Goal: Transaction & Acquisition: Register for event/course

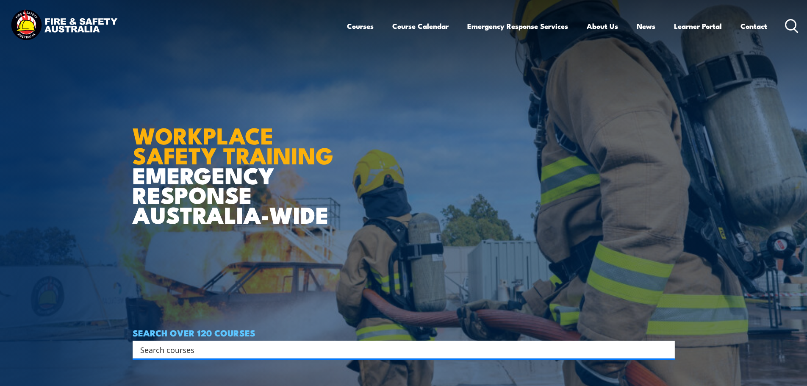
click at [425, 24] on link "Course Calendar" at bounding box center [420, 26] width 56 height 22
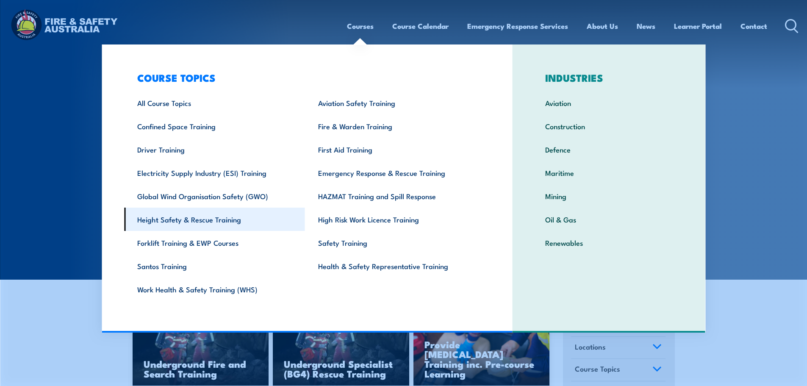
click at [227, 222] on link "Height Safety & Rescue Training" at bounding box center [214, 219] width 181 height 23
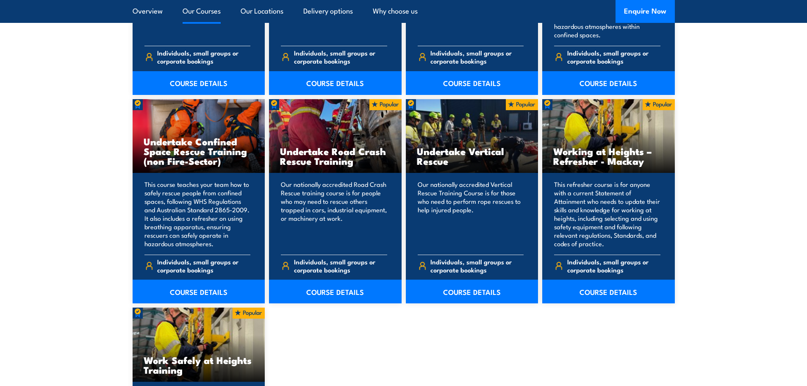
scroll to position [636, 0]
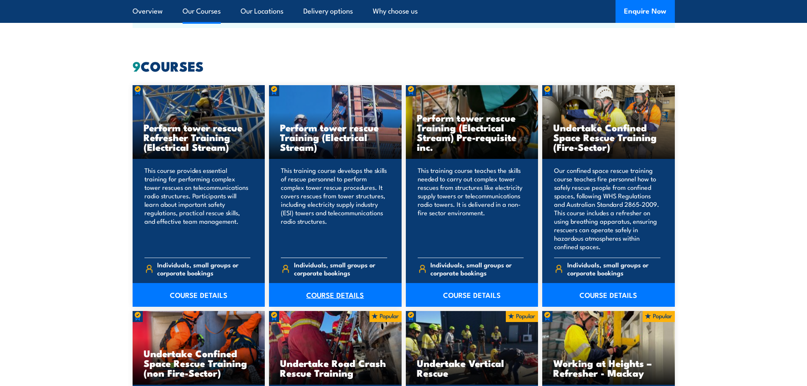
click at [335, 293] on link "COURSE DETAILS" at bounding box center [335, 295] width 133 height 24
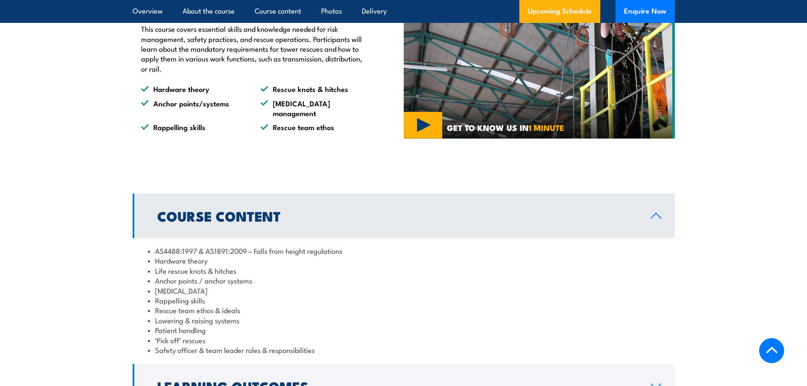
scroll to position [763, 0]
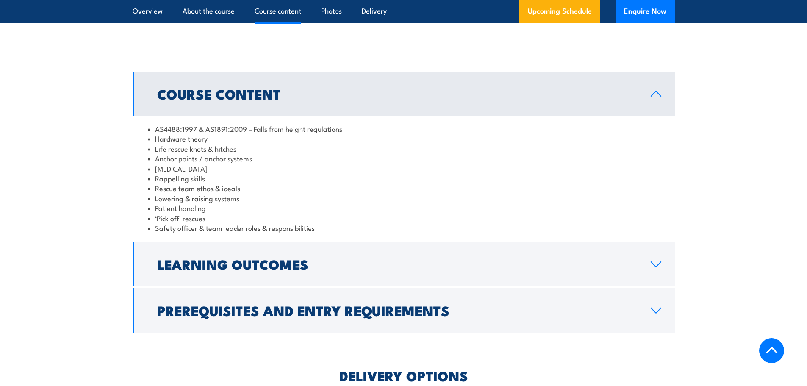
click at [321, 116] on link "Course Content" at bounding box center [404, 94] width 542 height 44
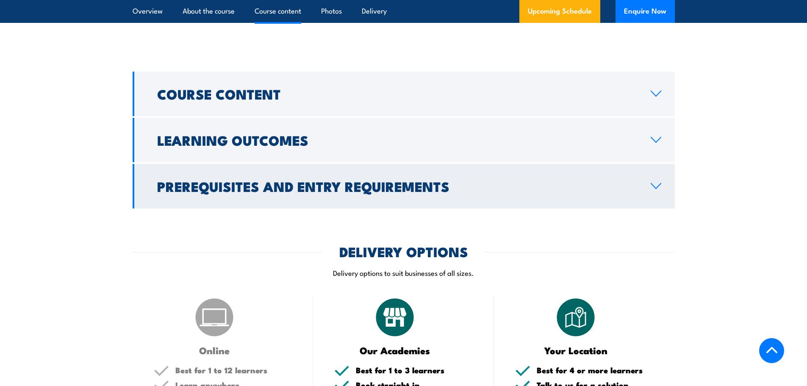
click at [306, 192] on h2 "Prerequisites and Entry Requirements" at bounding box center [397, 186] width 480 height 12
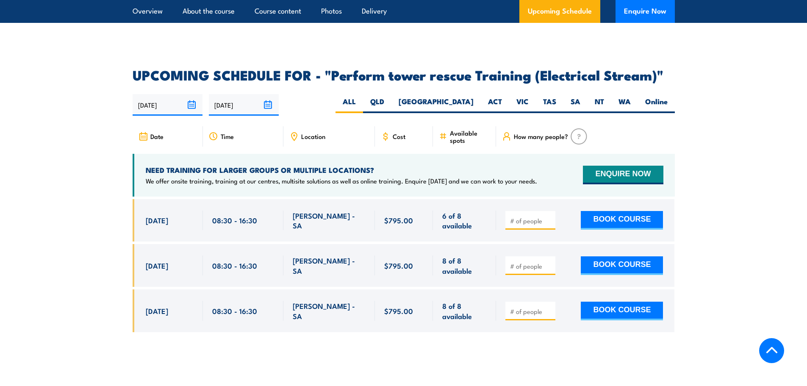
scroll to position [1568, 0]
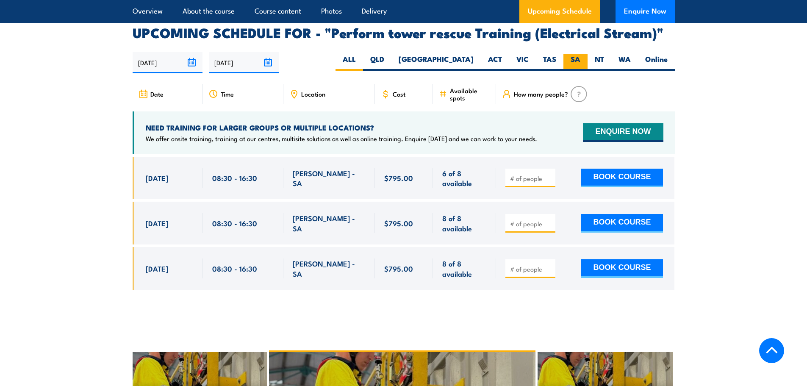
click at [574, 65] on label "SA" at bounding box center [576, 62] width 24 height 17
click at [580, 60] on input "SA" at bounding box center [583, 57] width 6 height 6
radio input "true"
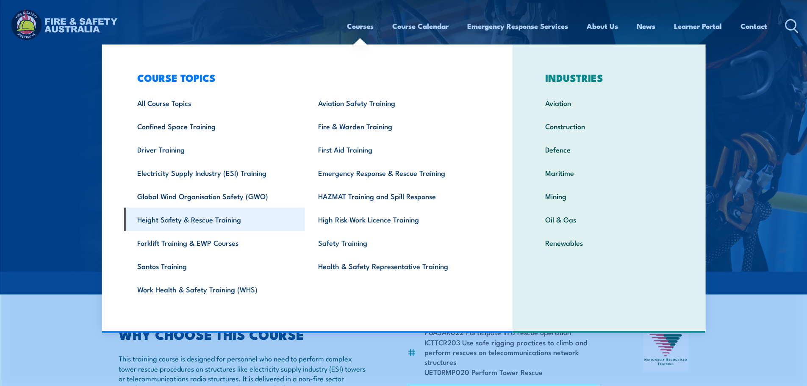
click at [214, 218] on link "Height Safety & Rescue Training" at bounding box center [214, 219] width 181 height 23
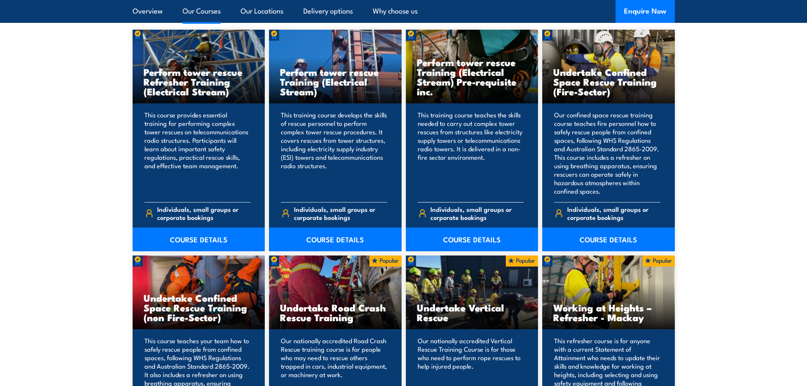
scroll to position [678, 0]
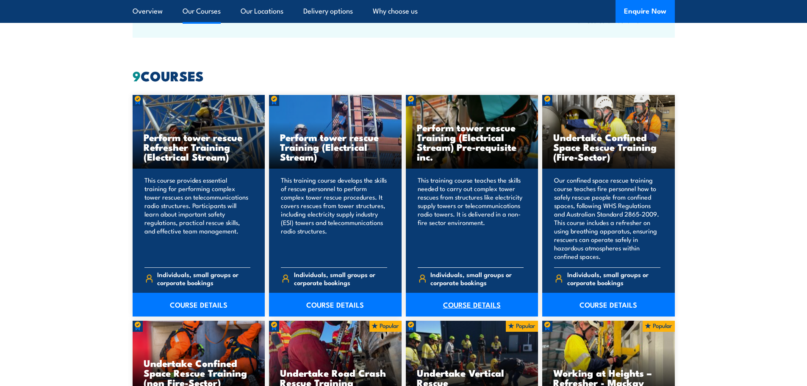
click at [475, 303] on link "COURSE DETAILS" at bounding box center [472, 305] width 133 height 24
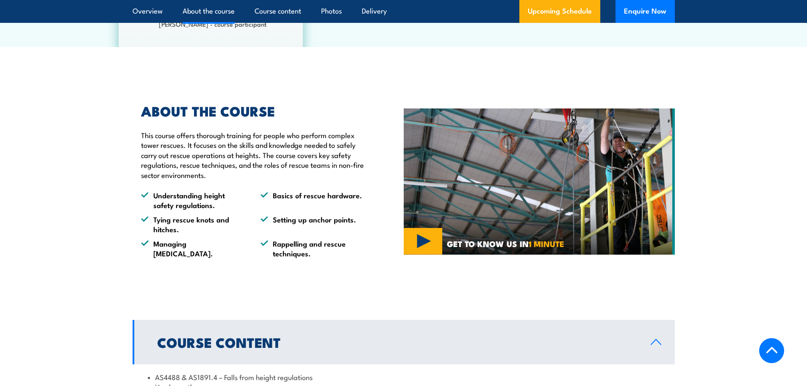
scroll to position [763, 0]
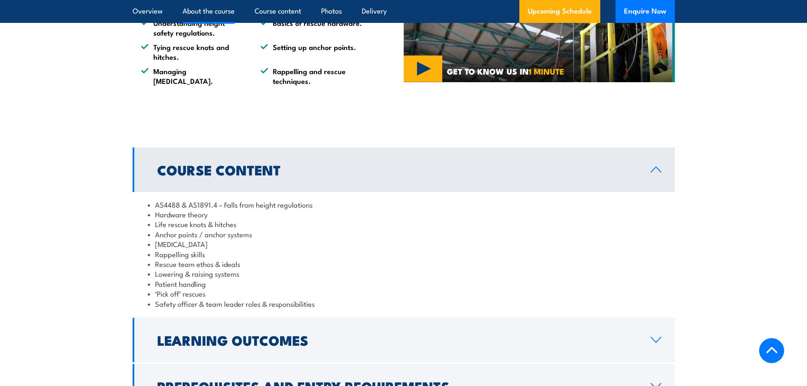
click at [331, 174] on h2 "Course Content" at bounding box center [397, 170] width 480 height 12
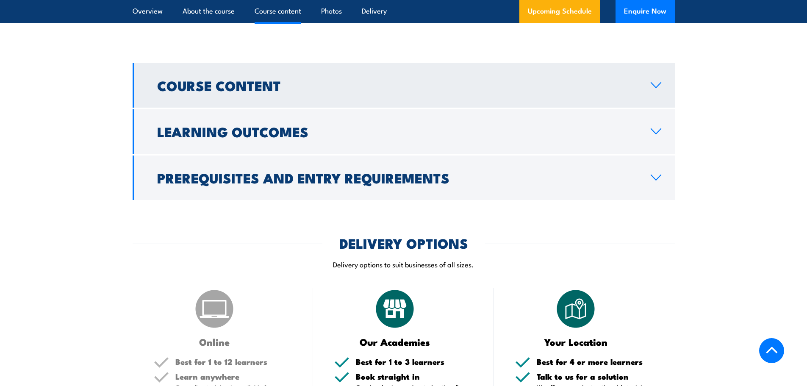
scroll to position [847, 0]
click at [331, 174] on h2 "Prerequisites and Entry Requirements" at bounding box center [397, 177] width 480 height 12
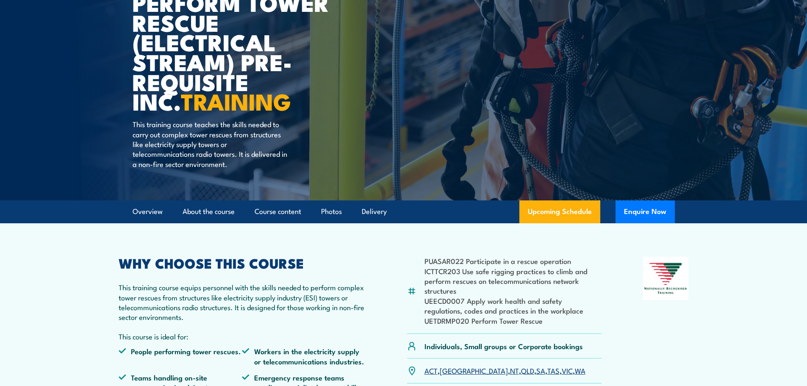
scroll to position [0, 0]
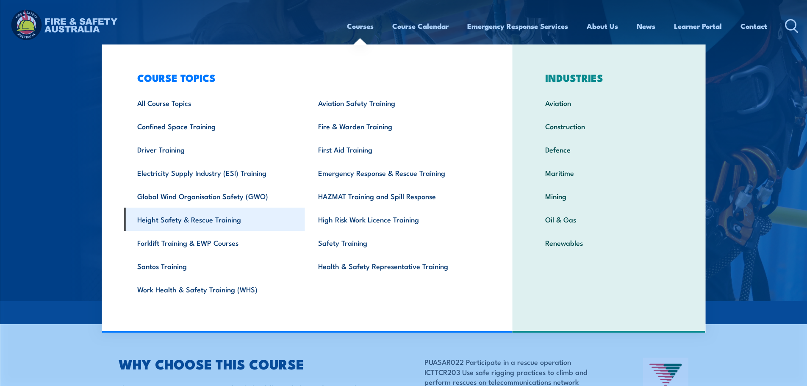
click at [212, 217] on link "Height Safety & Rescue Training" at bounding box center [214, 219] width 181 height 23
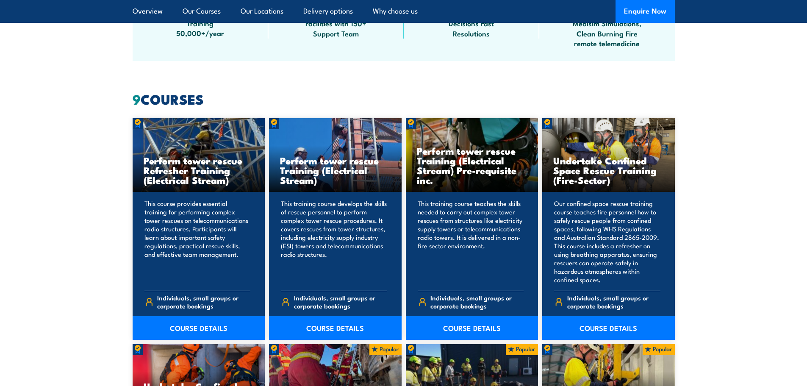
scroll to position [720, 0]
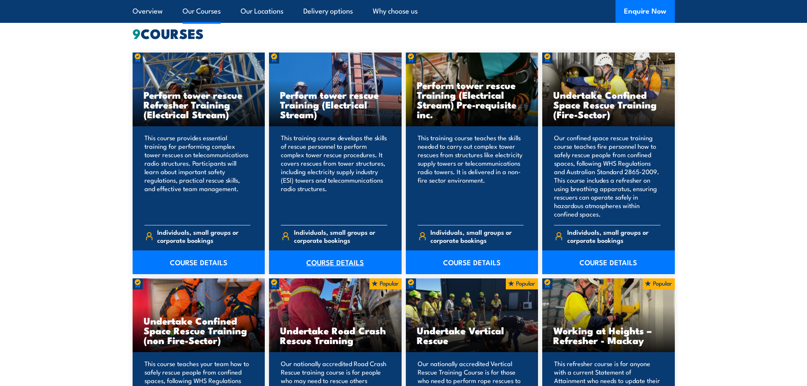
click at [323, 261] on link "COURSE DETAILS" at bounding box center [335, 262] width 133 height 24
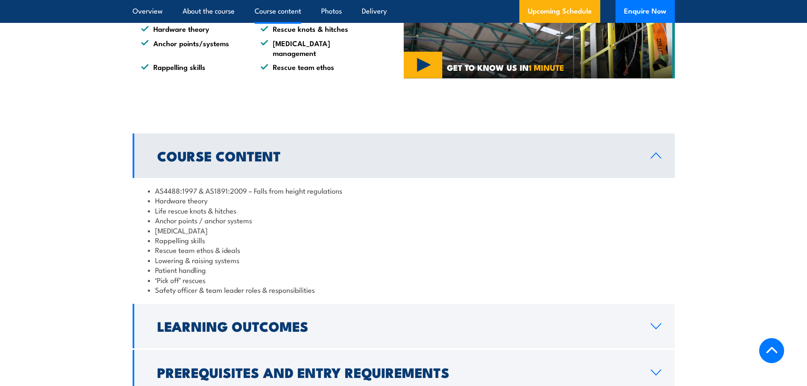
scroll to position [805, 0]
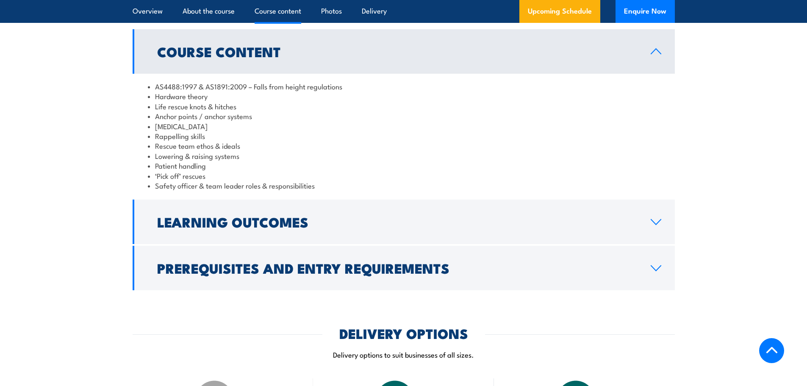
click at [316, 74] on link "Course Content" at bounding box center [404, 51] width 542 height 44
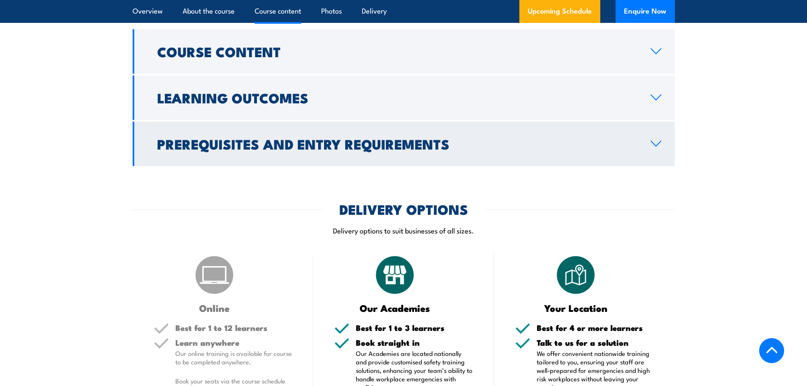
click at [325, 150] on h2 "Prerequisites and Entry Requirements" at bounding box center [397, 144] width 480 height 12
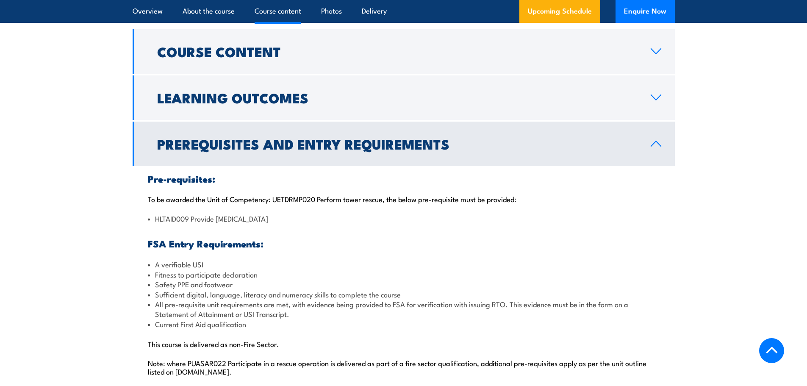
click at [325, 150] on h2 "Prerequisites and Entry Requirements" at bounding box center [397, 144] width 480 height 12
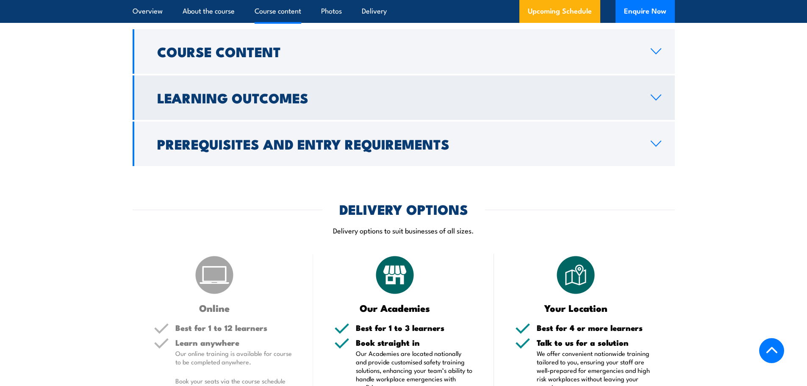
click at [337, 103] on h2 "Learning Outcomes" at bounding box center [397, 98] width 480 height 12
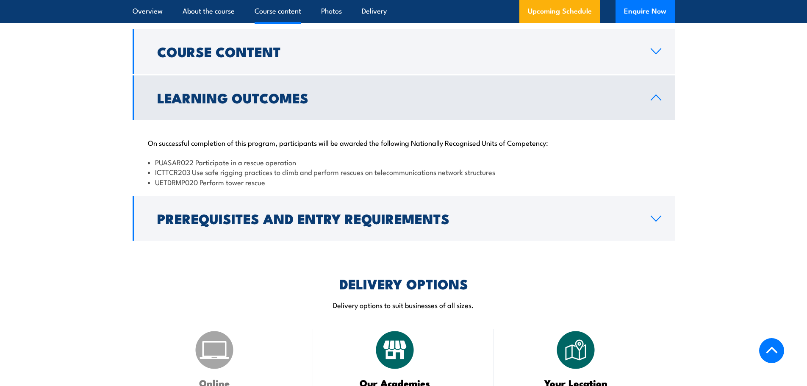
click at [337, 103] on h2 "Learning Outcomes" at bounding box center [397, 98] width 480 height 12
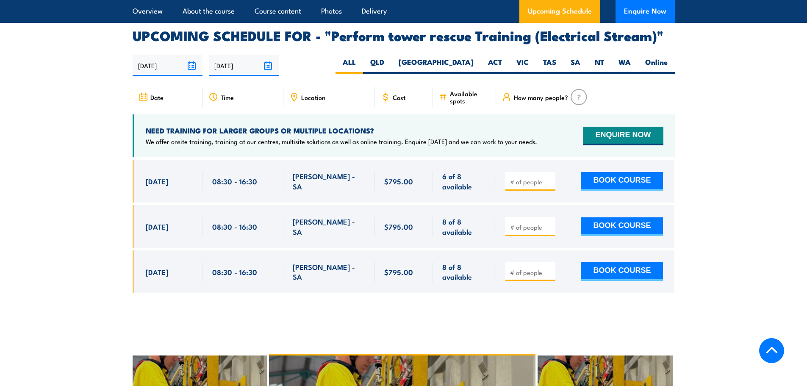
scroll to position [1313, 0]
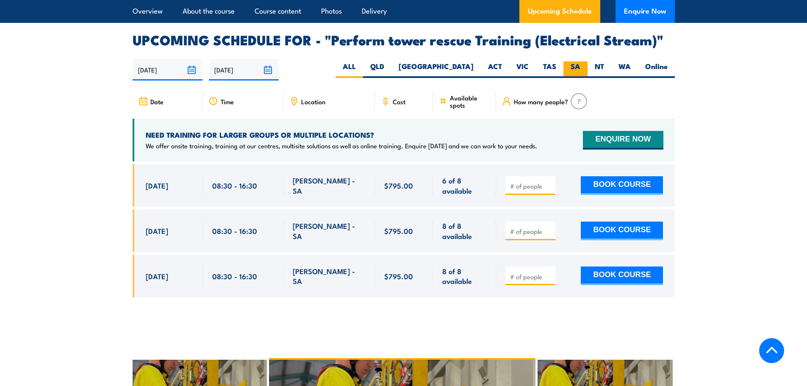
click at [574, 78] on label "SA" at bounding box center [576, 69] width 24 height 17
click at [580, 67] on input "SA" at bounding box center [583, 64] width 6 height 6
radio input "true"
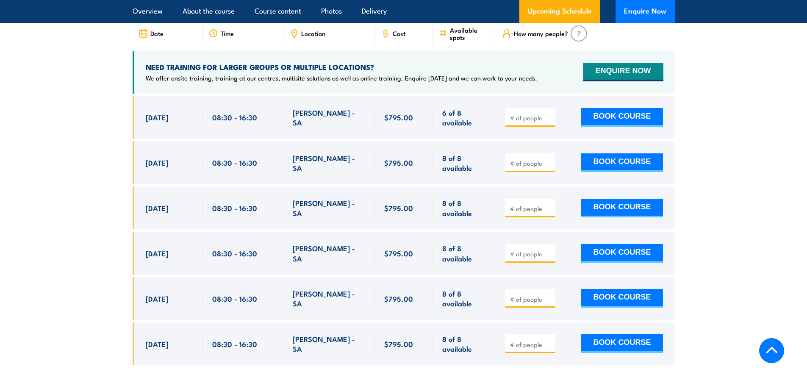
scroll to position [1573, 0]
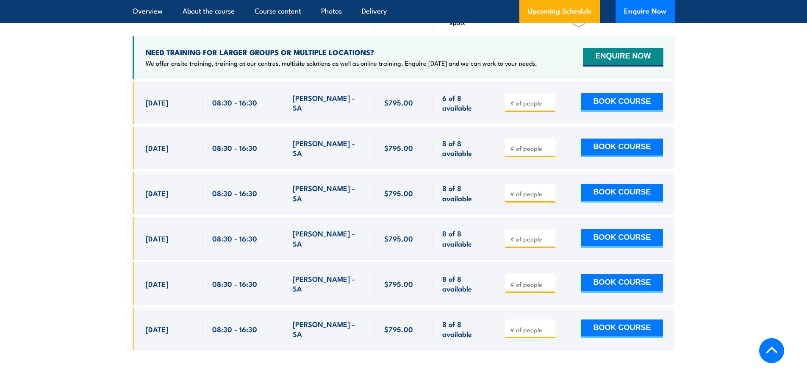
click at [539, 107] on input "number" at bounding box center [531, 103] width 42 height 8
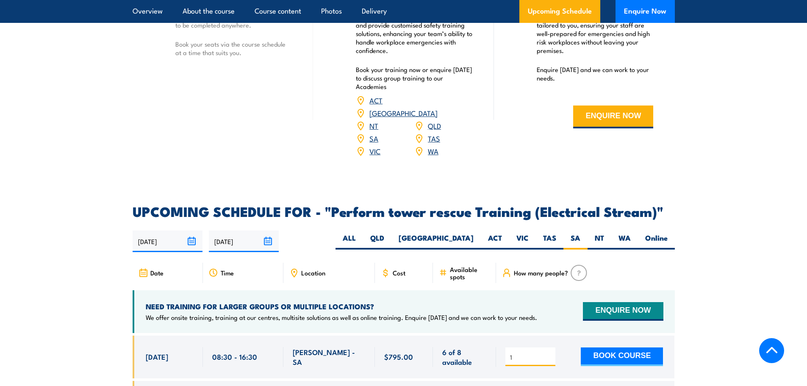
scroll to position [1530, 0]
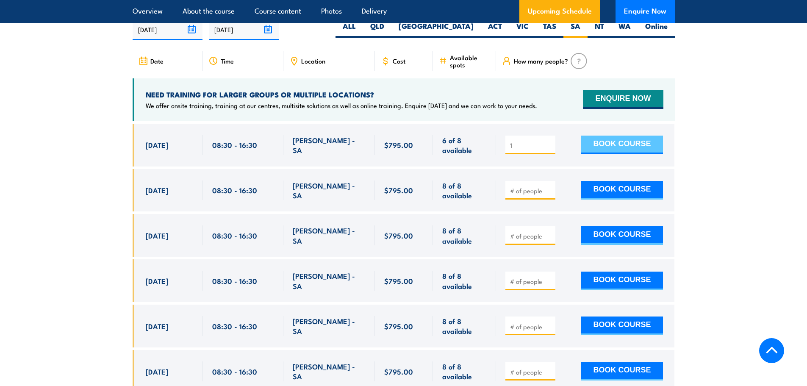
type input "1"
click at [614, 153] on button "BOOK COURSE" at bounding box center [622, 145] width 82 height 19
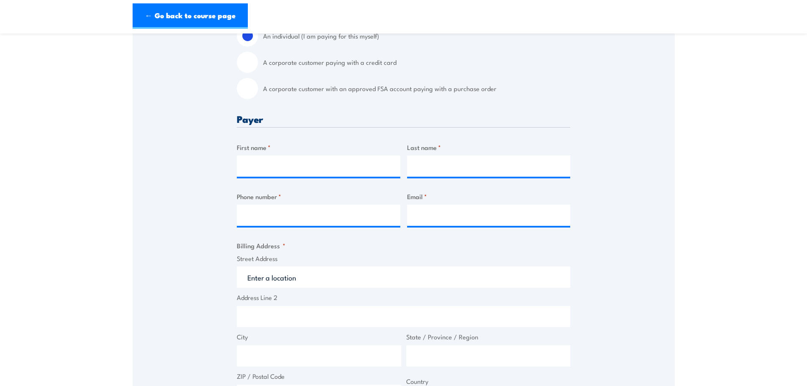
scroll to position [169, 0]
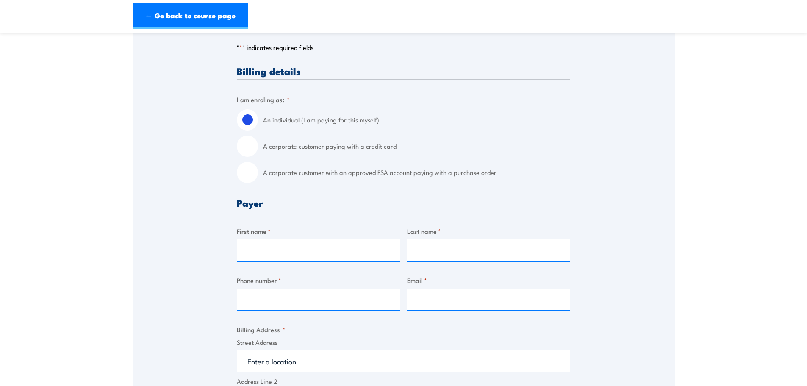
click at [255, 180] on input "A corporate customer with an approved FSA account paying with a purchase order" at bounding box center [247, 172] width 21 height 21
radio input "true"
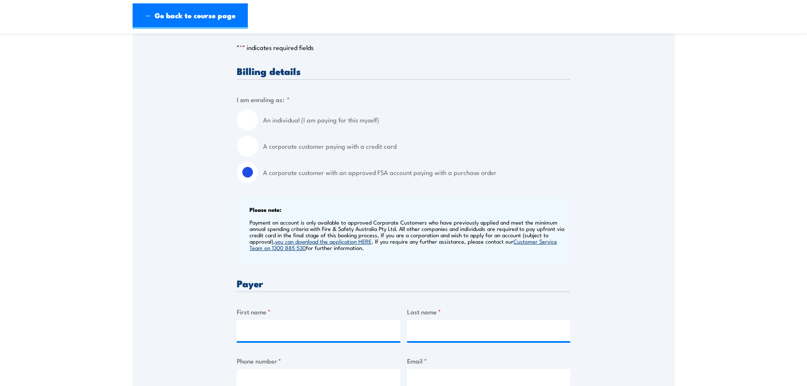
scroll to position [297, 0]
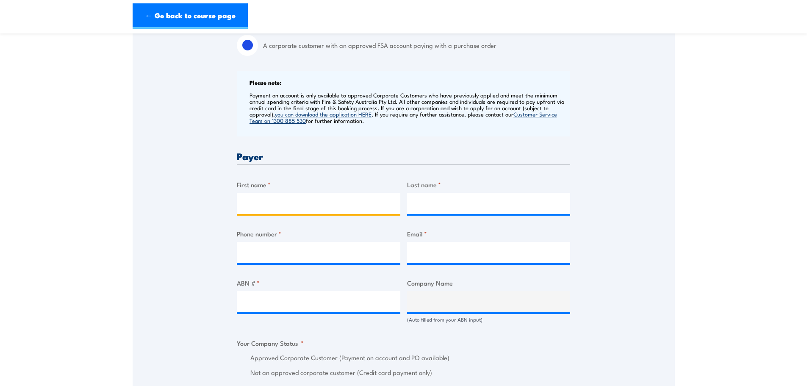
click at [301, 214] on input "First name *" at bounding box center [319, 203] width 164 height 21
type input "Tim"
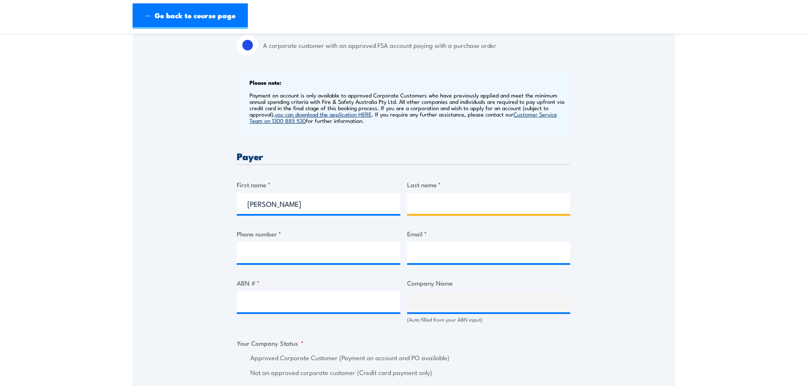
click at [411, 214] on input "Last name *" at bounding box center [489, 203] width 164 height 21
type input "Shepherd"
click at [331, 258] on input "Phone number *" at bounding box center [319, 252] width 164 height 21
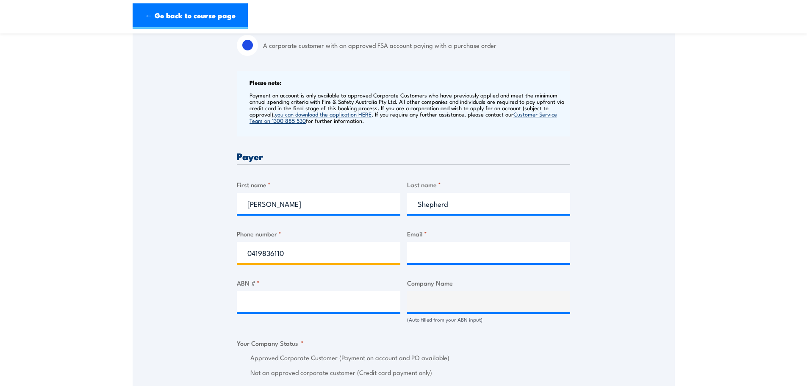
type input "0419836110"
click at [456, 261] on input "Email *" at bounding box center [489, 252] width 164 height 21
type input "t"
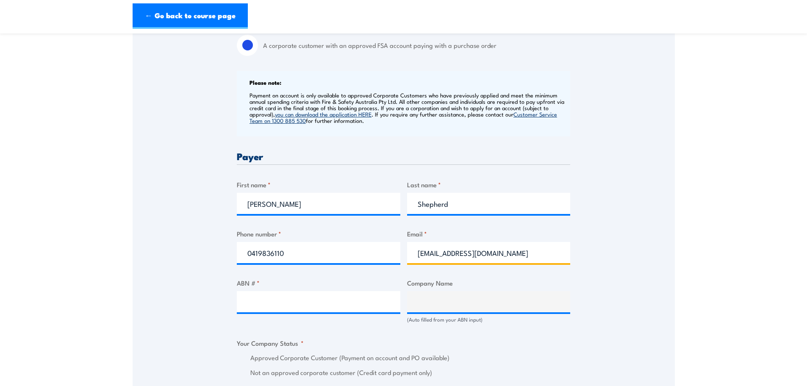
type input "admin@shepcomm.com.au"
click at [342, 309] on input "ABN # *" at bounding box center [319, 301] width 164 height 21
type input "98 614 001 606"
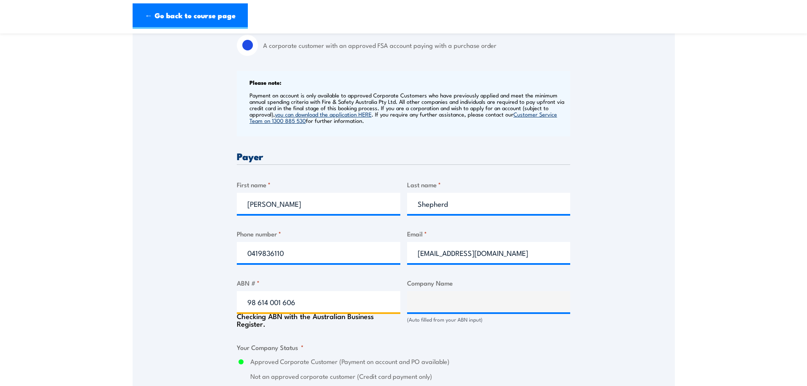
type input "SHEPCOMM PTY. LTD."
radio input "true"
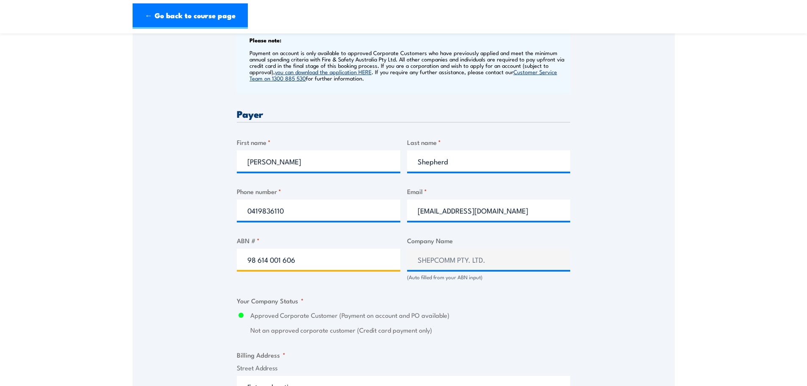
scroll to position [593, 0]
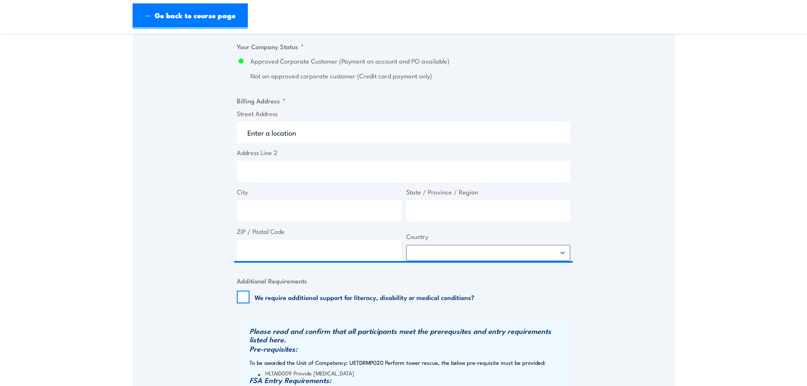
type input "98 614 001 606"
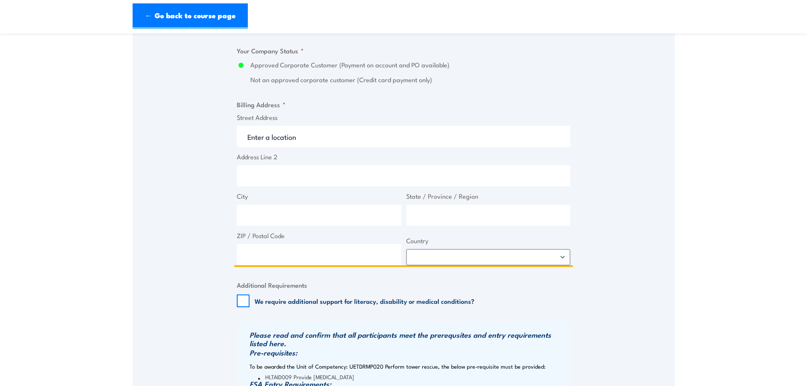
click at [316, 133] on input "Street Address" at bounding box center [403, 136] width 333 height 21
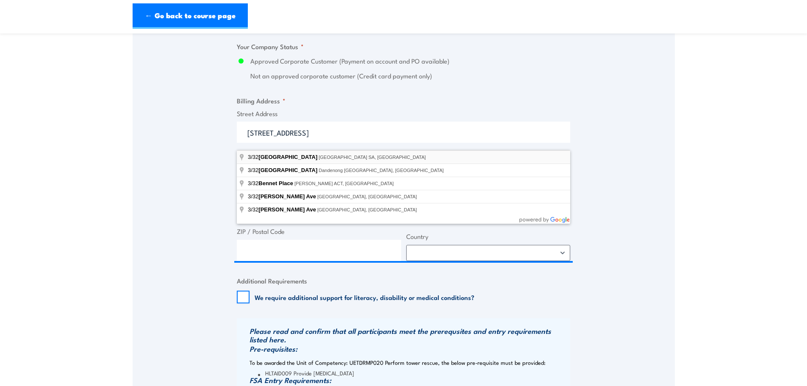
type input "3/32 Bennet Avenue, Melrose Park SA, Australia"
type input "32 Bennet Ave"
type input "Melrose Park"
type input "South Australia"
type input "5039"
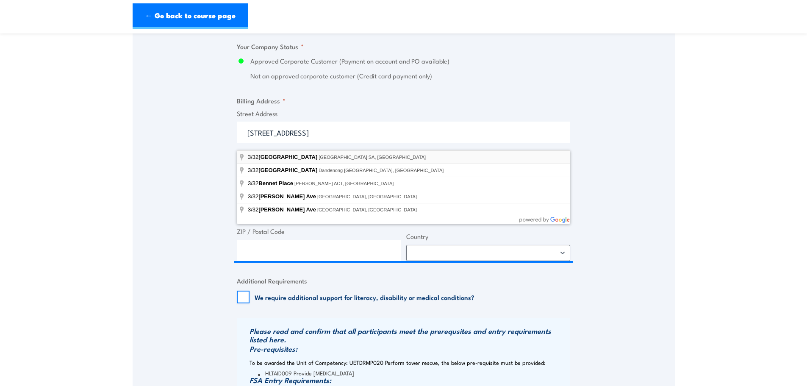
select select "Australia"
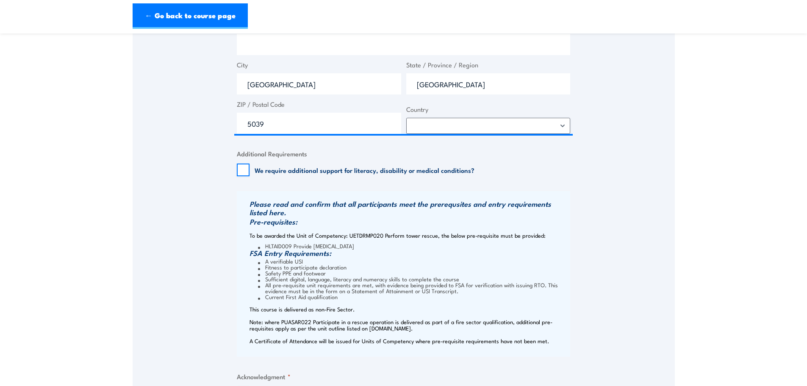
scroll to position [932, 0]
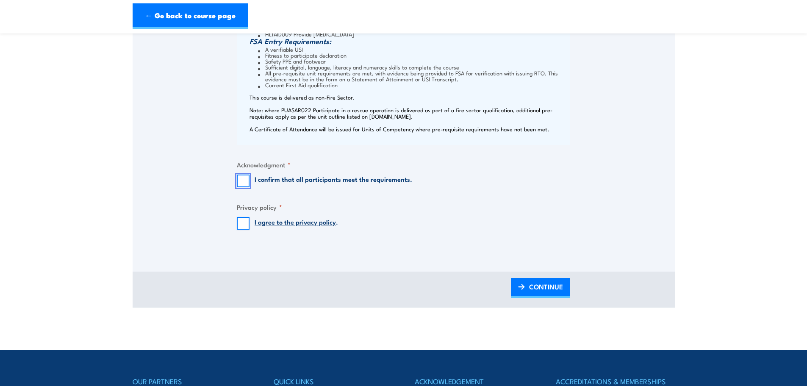
click at [240, 187] on input "I confirm that all participants meet the requirements." at bounding box center [243, 181] width 13 height 13
checkbox input "true"
click at [242, 228] on input "I agree to the privacy policy ." at bounding box center [243, 223] width 13 height 13
checkbox input "true"
click at [544, 296] on span "CONTINUE" at bounding box center [546, 286] width 34 height 22
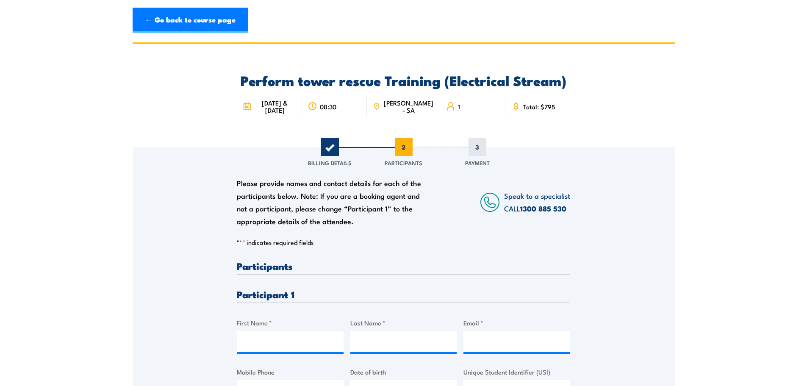
scroll to position [169, 0]
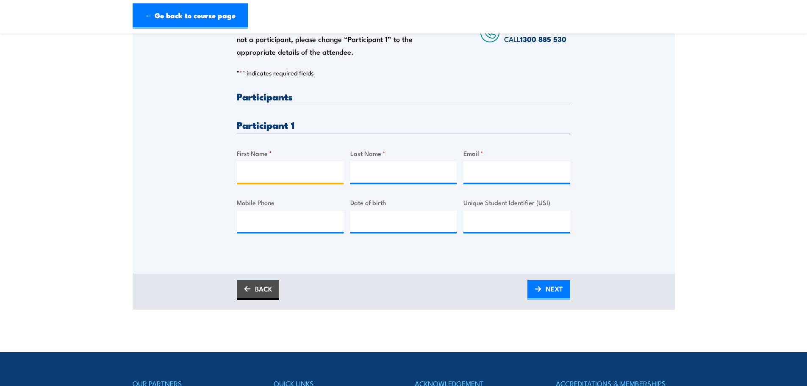
click at [303, 181] on input "First Name *" at bounding box center [290, 171] width 107 height 21
type input "Joe Barry"
click at [382, 183] on input "Last Name *" at bounding box center [403, 171] width 107 height 21
type input "Cabana"
click at [486, 181] on input "Email *" at bounding box center [517, 171] width 107 height 21
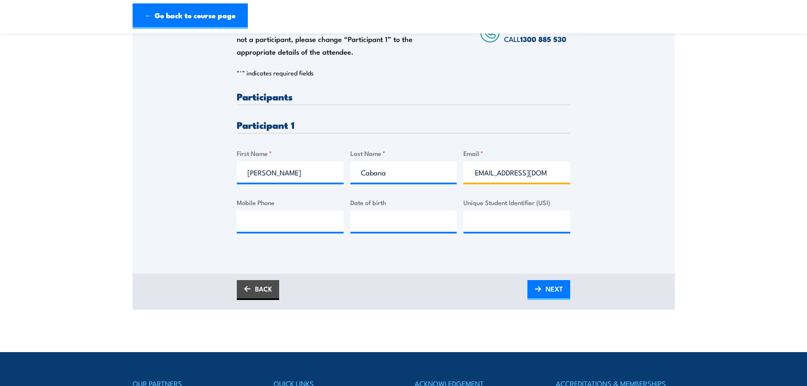
scroll to position [0, 0]
type input "joebarry.cabana@shepcomm.com.au"
click at [285, 232] on input "Mobile Phone" at bounding box center [290, 221] width 107 height 21
type input "0430 045 425"
type input "__/__/____"
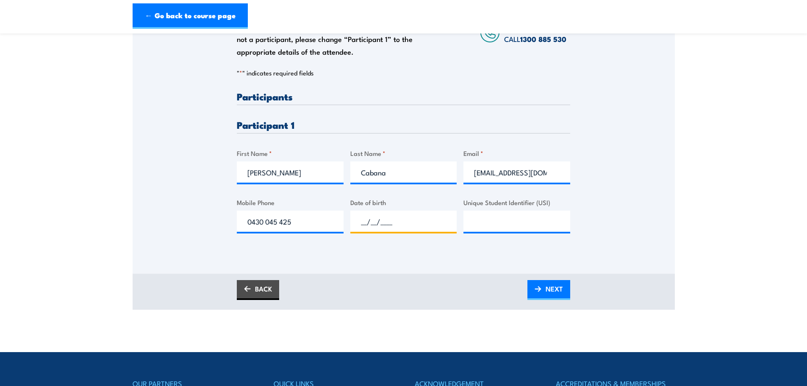
click at [389, 232] on input "__/__/____" at bounding box center [403, 221] width 107 height 21
click at [480, 230] on input "Unique Student Identifier (USI)" at bounding box center [517, 221] width 107 height 21
type input "4NP28MN6MC"
type input "__/__/____"
click at [422, 225] on input "__/__/____" at bounding box center [403, 221] width 107 height 21
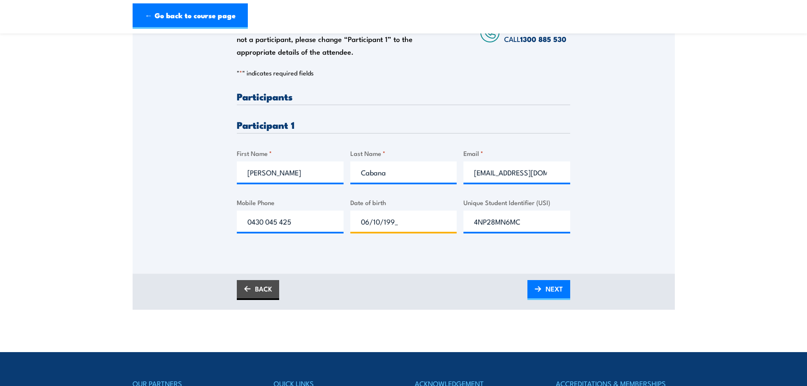
type input "06/10/1993"
click at [543, 298] on link "NEXT" at bounding box center [548, 290] width 43 height 20
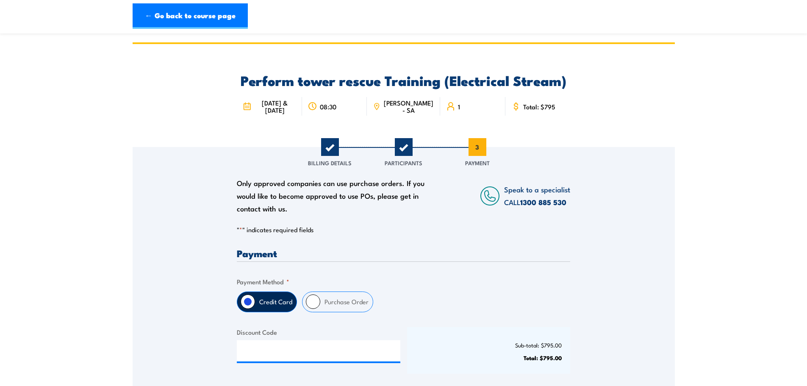
scroll to position [127, 0]
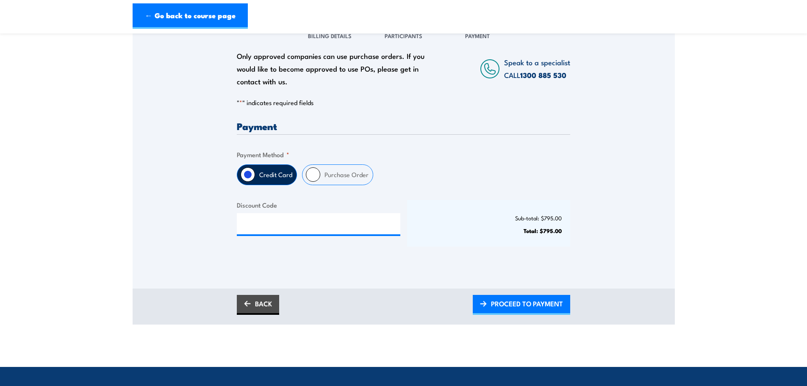
click at [327, 183] on label "Purchase Order" at bounding box center [346, 175] width 53 height 20
click at [320, 182] on input "Purchase Order" at bounding box center [313, 174] width 14 height 14
radio input "true"
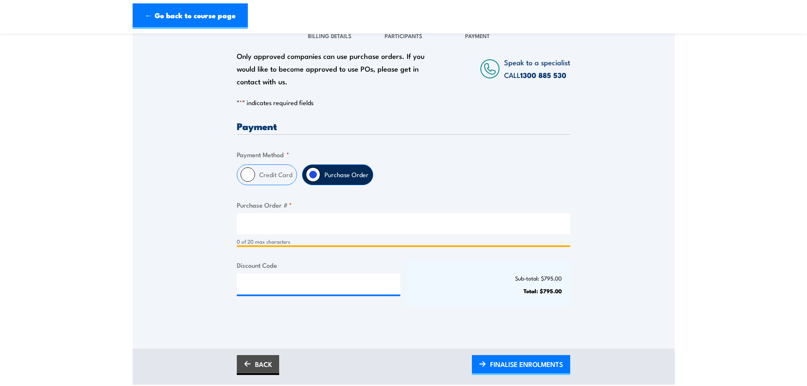
click at [307, 233] on input "Purchase Order # *" at bounding box center [403, 223] width 333 height 21
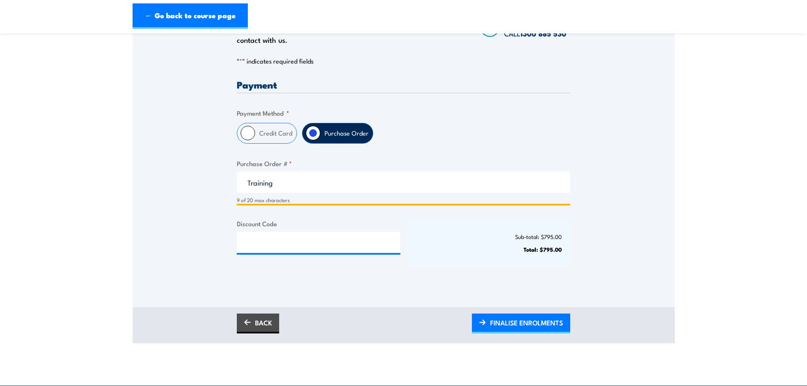
scroll to position [169, 0]
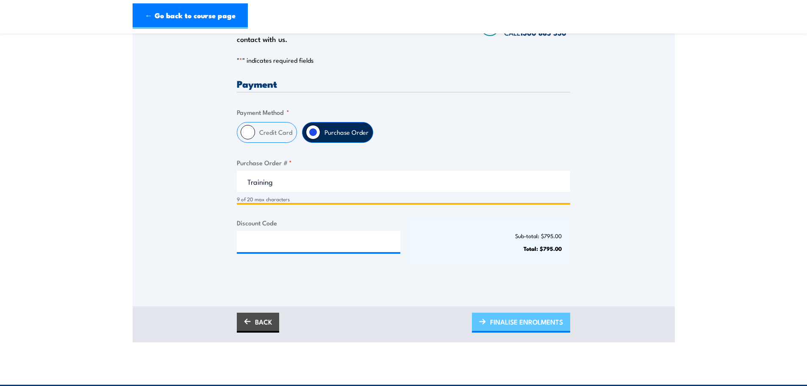
type input "Training"
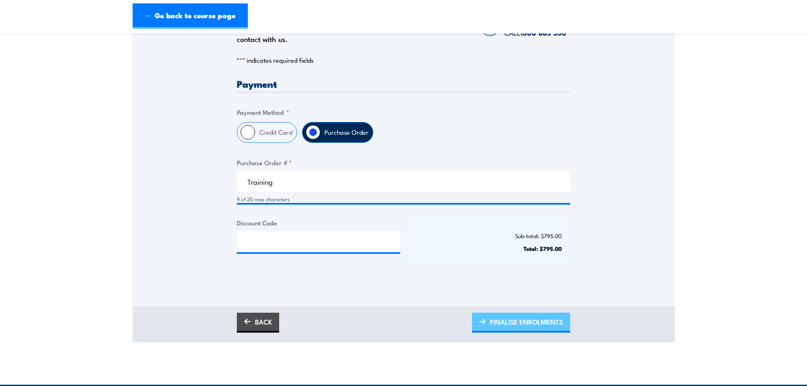
click at [512, 329] on span "FINALISE ENROLMENTS" at bounding box center [526, 322] width 73 height 22
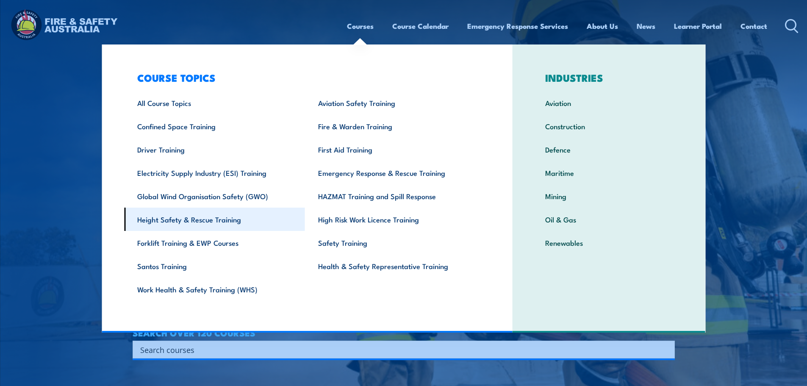
click at [214, 222] on link "Height Safety & Rescue Training" at bounding box center [214, 219] width 181 height 23
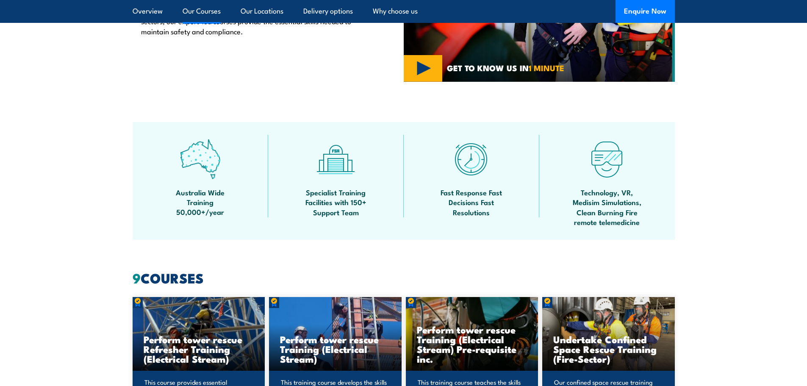
scroll to position [678, 0]
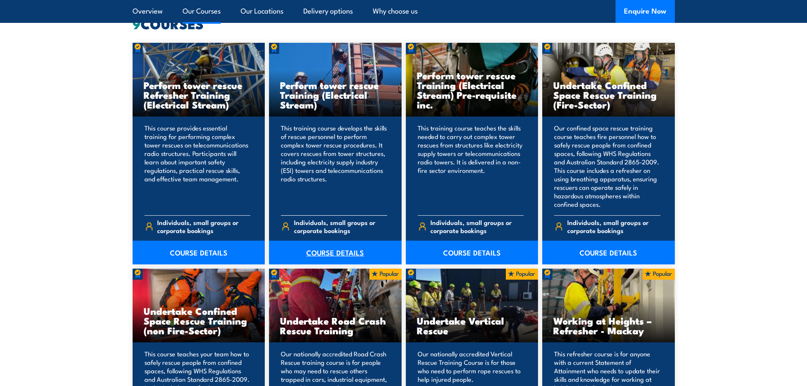
click at [324, 249] on link "COURSE DETAILS" at bounding box center [335, 253] width 133 height 24
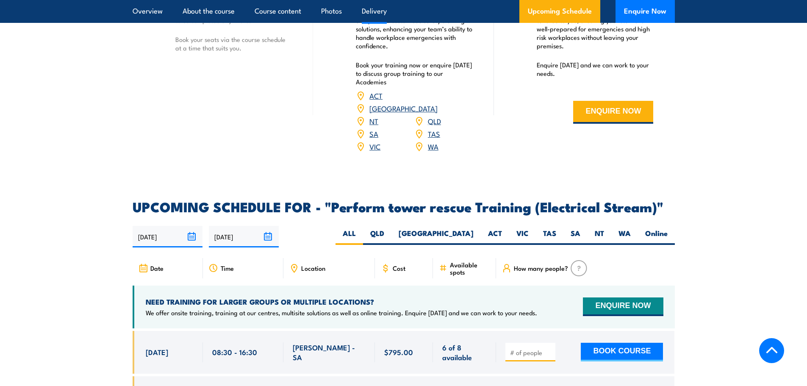
scroll to position [1441, 0]
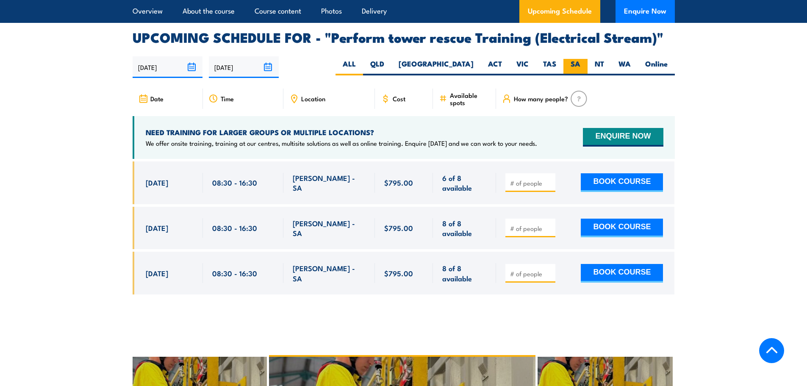
click at [573, 71] on label "SA" at bounding box center [576, 67] width 24 height 17
click at [580, 64] on input "SA" at bounding box center [583, 62] width 6 height 6
radio input "true"
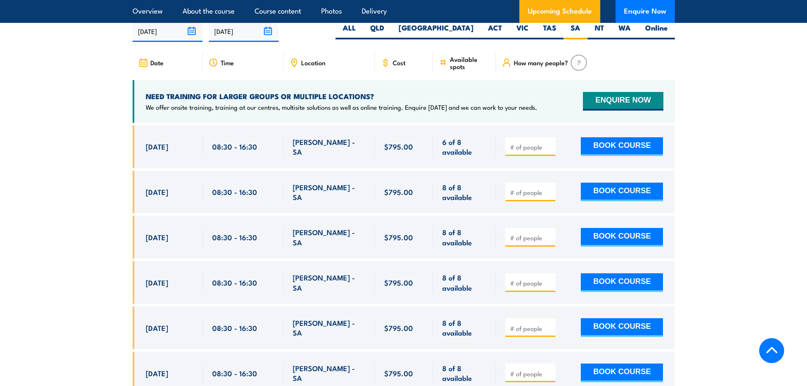
scroll to position [1478, 0]
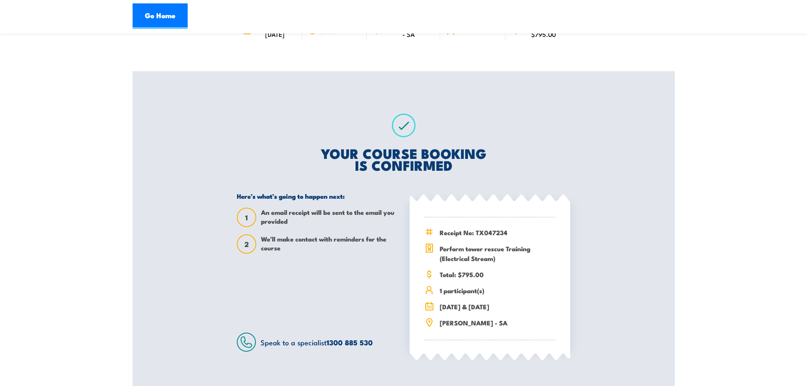
scroll to position [169, 0]
